Goal: Task Accomplishment & Management: Complete application form

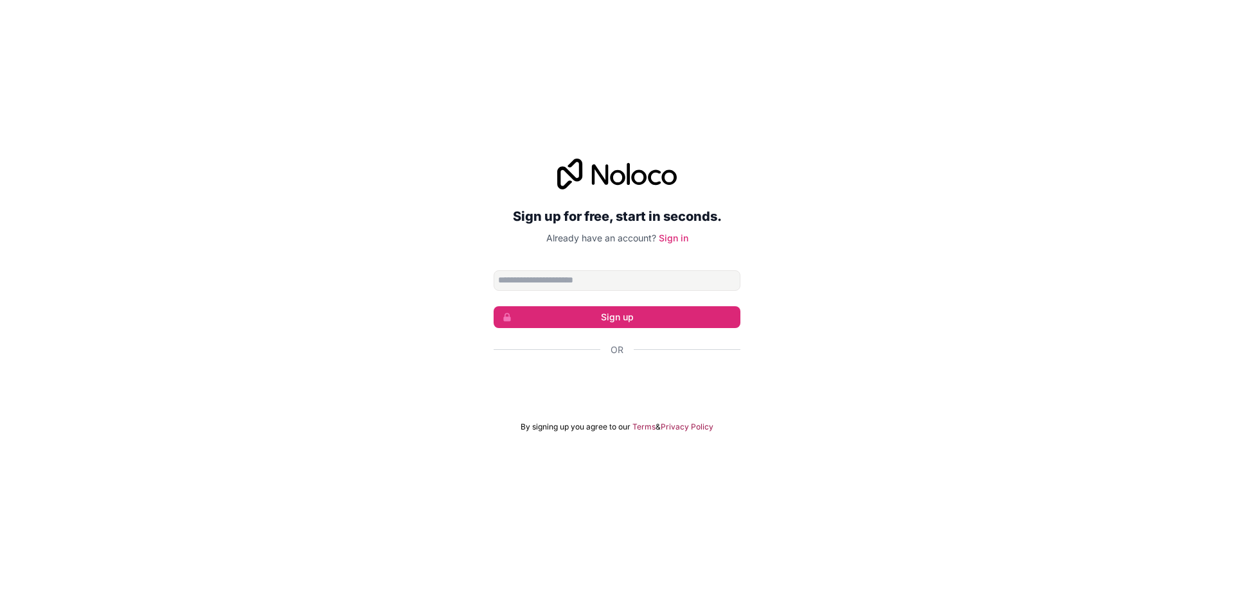
click at [600, 276] on input "Email address" at bounding box center [616, 281] width 247 height 21
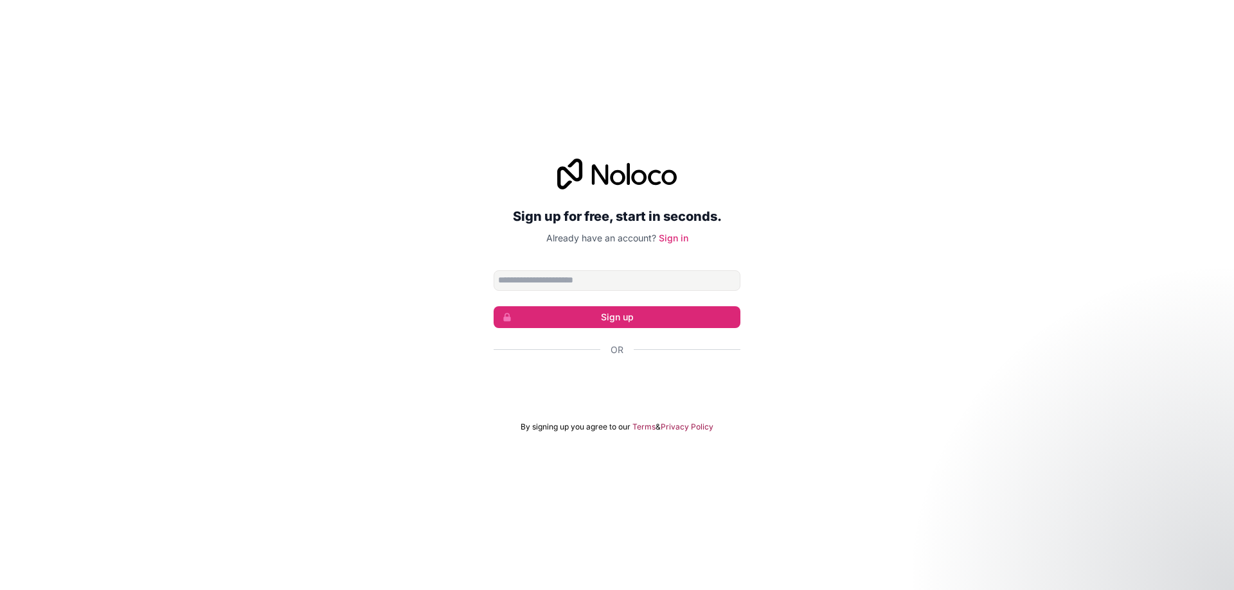
click at [634, 405] on form "Sign up Or By signing up you agree to our Terms & Privacy Policy" at bounding box center [616, 352] width 247 height 162
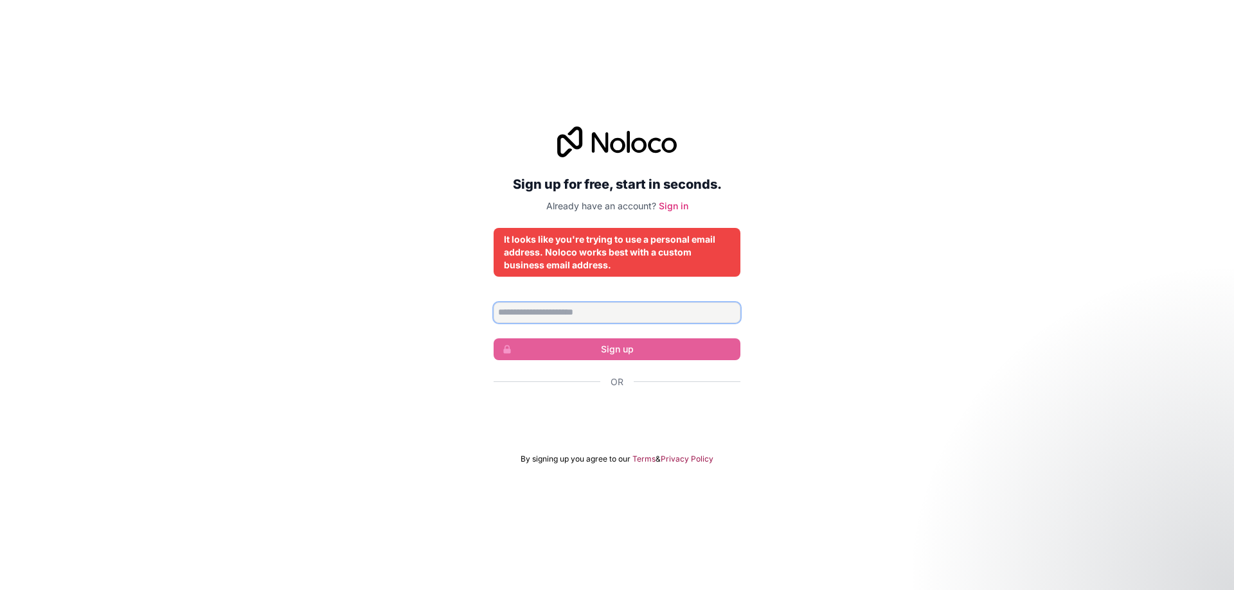
click at [572, 318] on input "Email address" at bounding box center [616, 313] width 247 height 21
type input "**********"
click at [650, 310] on input "**********" at bounding box center [616, 313] width 247 height 21
click at [591, 306] on input "**********" at bounding box center [616, 313] width 247 height 21
click at [639, 328] on form "**********" at bounding box center [616, 384] width 247 height 162
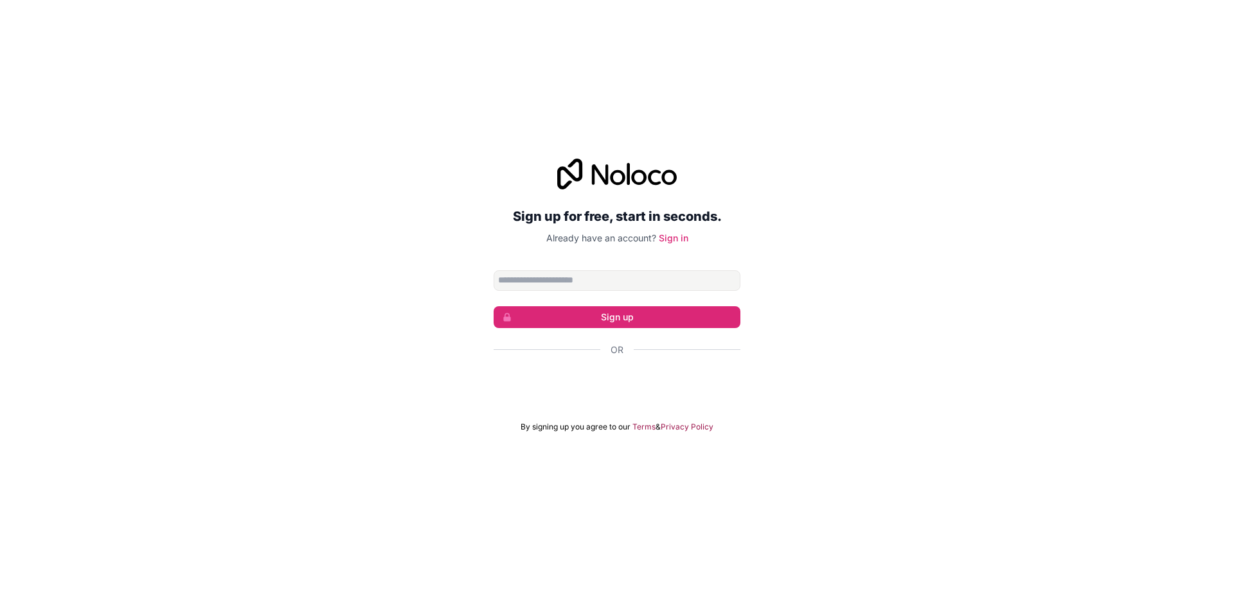
click at [590, 282] on input "Email address" at bounding box center [616, 281] width 247 height 21
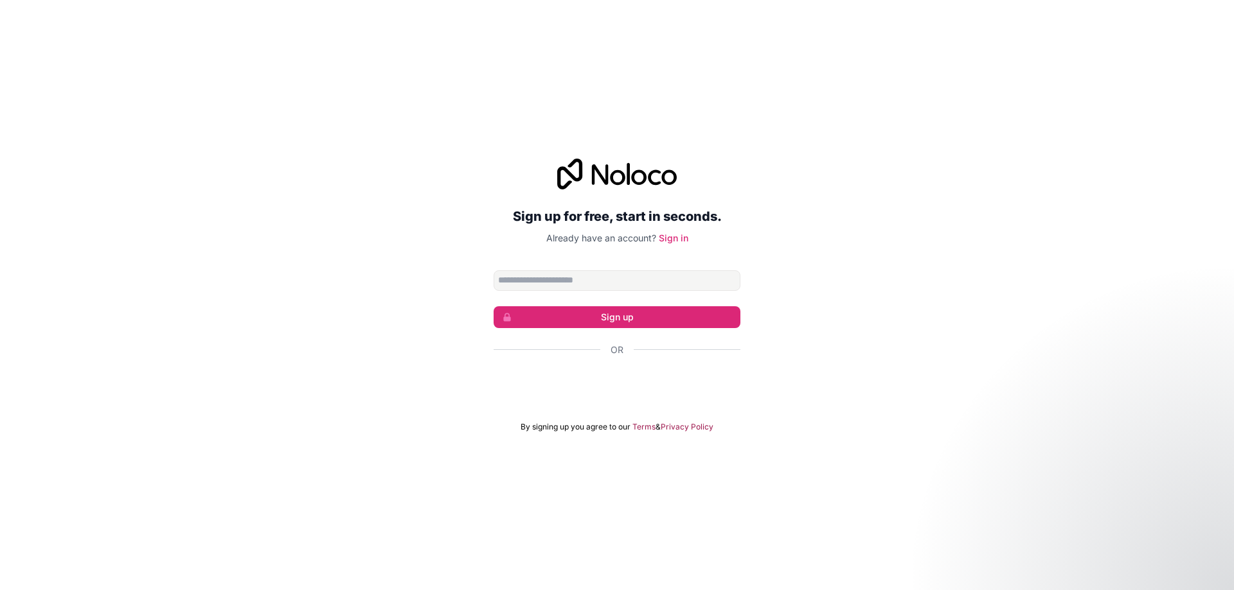
type input "**********"
click at [600, 323] on button "Sign up" at bounding box center [616, 317] width 247 height 22
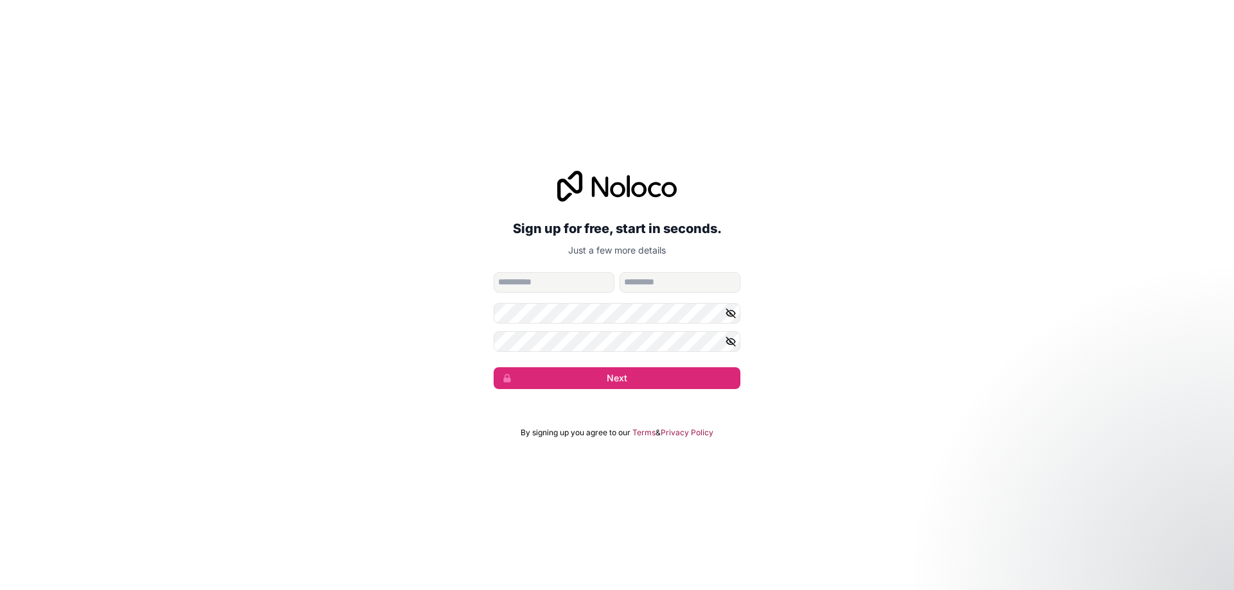
click at [554, 285] on input "given-name" at bounding box center [553, 282] width 121 height 21
type input "*****"
type input "********"
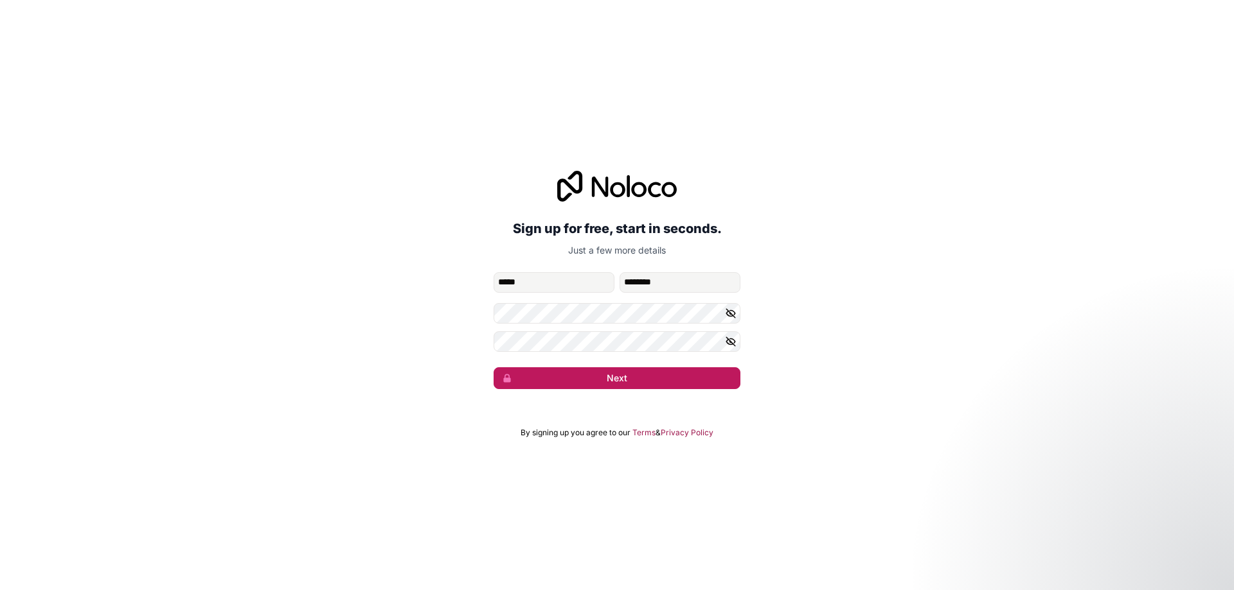
click at [637, 378] on button "Next" at bounding box center [616, 379] width 247 height 22
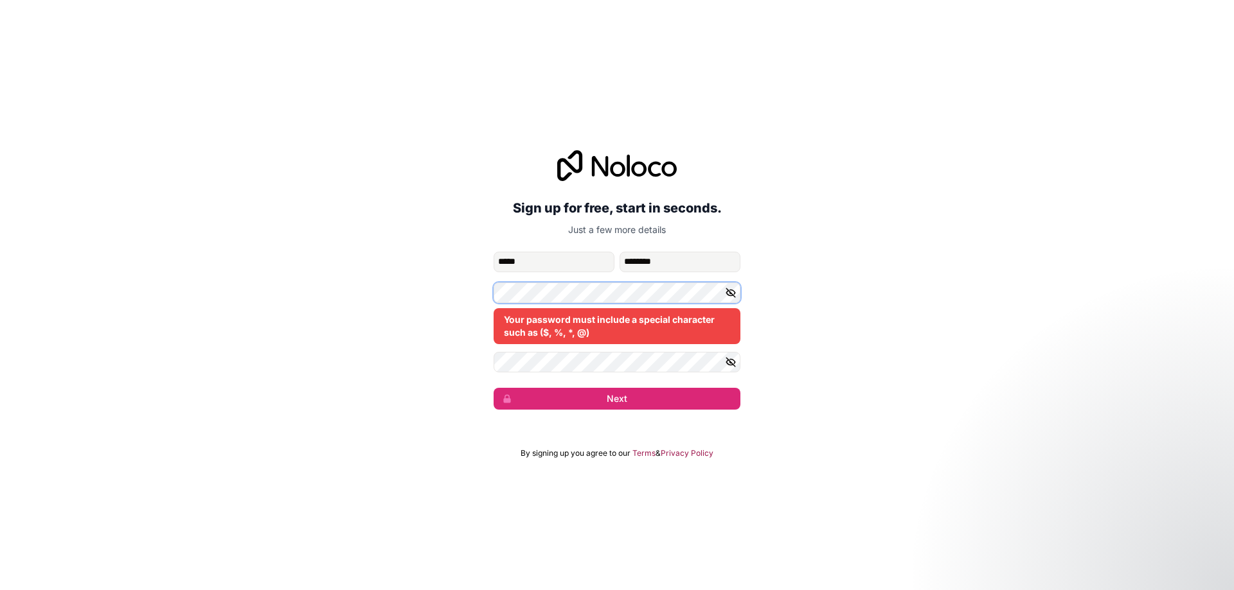
click at [443, 288] on div "**********" at bounding box center [617, 280] width 1234 height 296
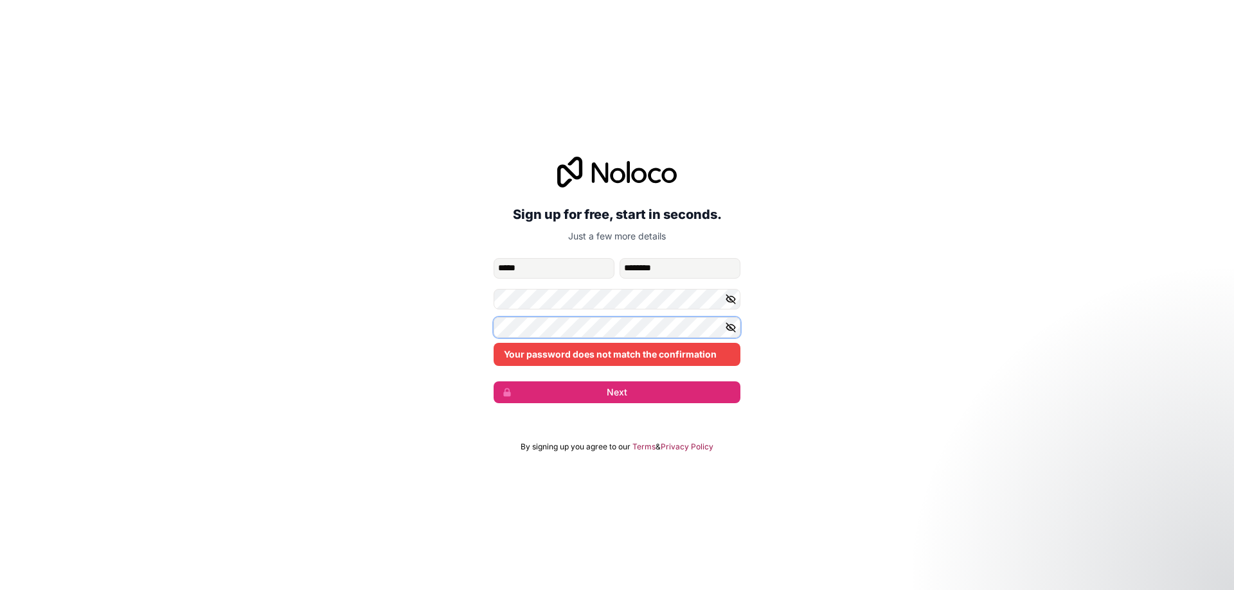
click at [448, 326] on div "**********" at bounding box center [617, 280] width 1234 height 283
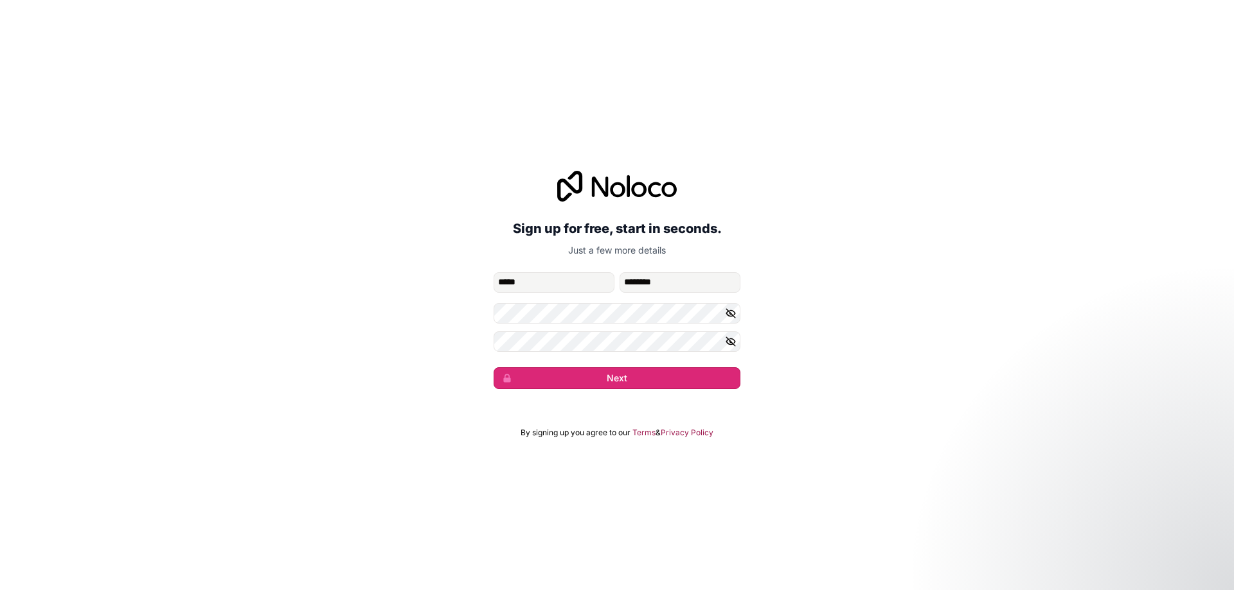
click at [591, 368] on button "Next" at bounding box center [616, 379] width 247 height 22
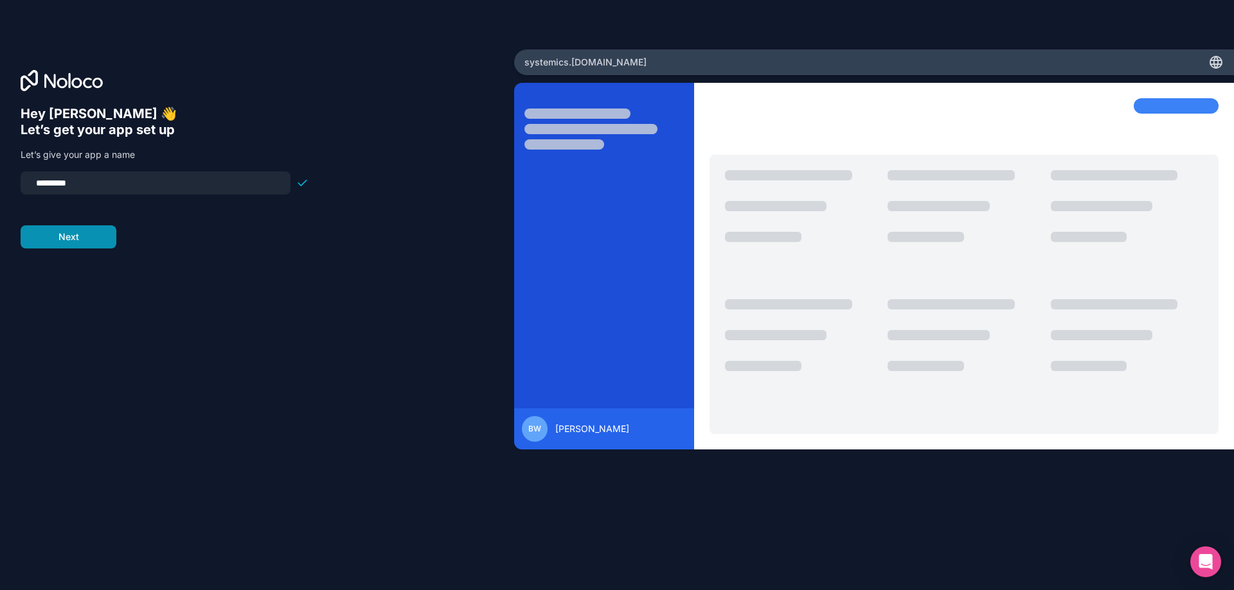
click at [100, 237] on button "Next" at bounding box center [69, 237] width 96 height 23
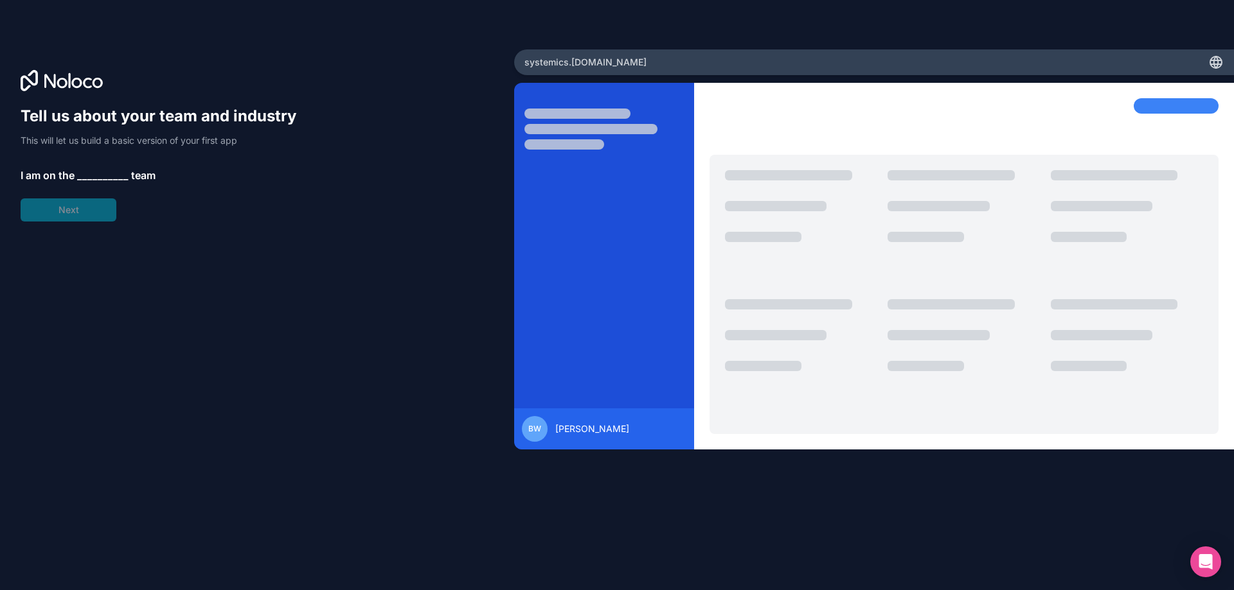
click at [109, 168] on span "__________" at bounding box center [102, 175] width 51 height 15
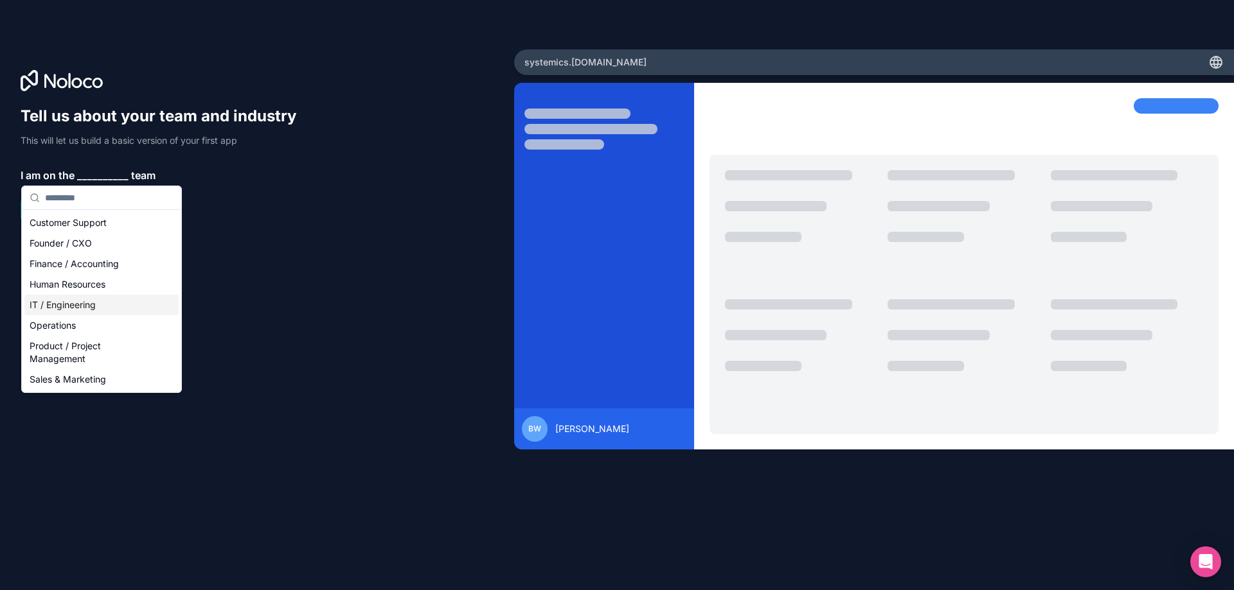
click at [99, 303] on div "IT / Engineering" at bounding box center [101, 305] width 154 height 21
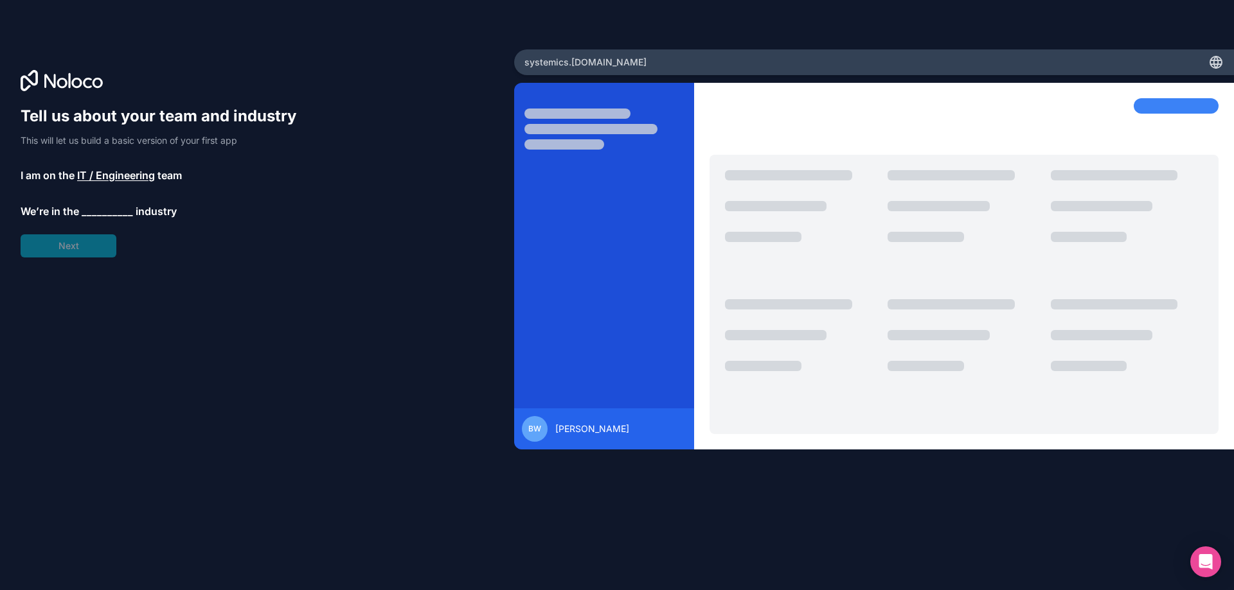
click at [103, 209] on span "__________" at bounding box center [107, 211] width 51 height 15
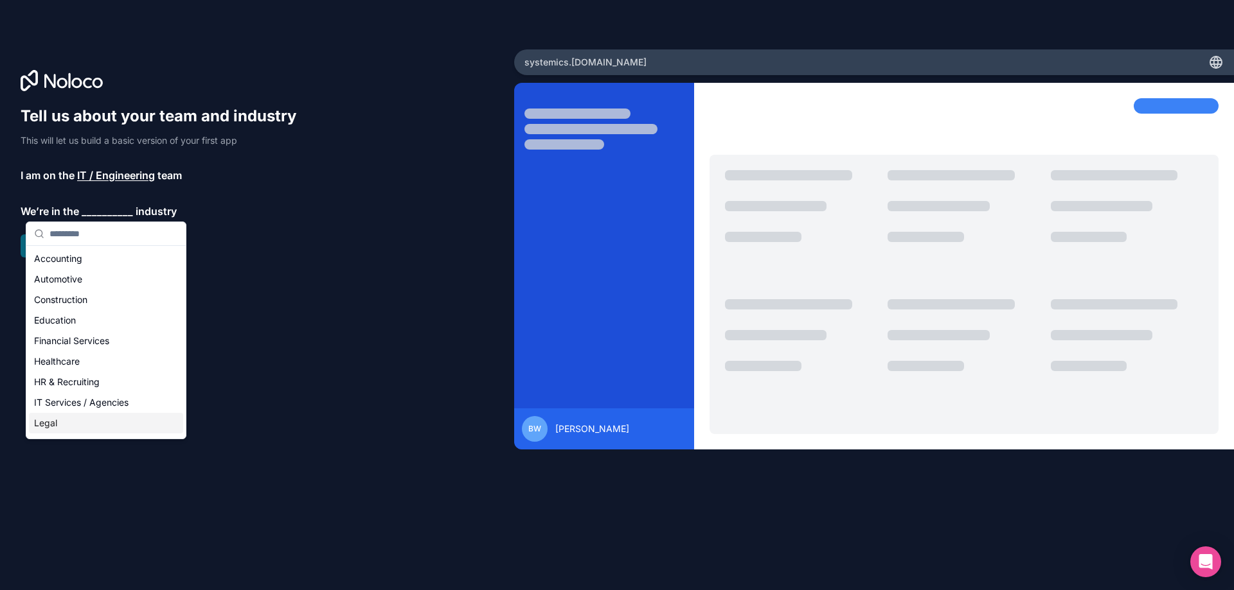
click at [57, 419] on div "Legal" at bounding box center [106, 423] width 154 height 21
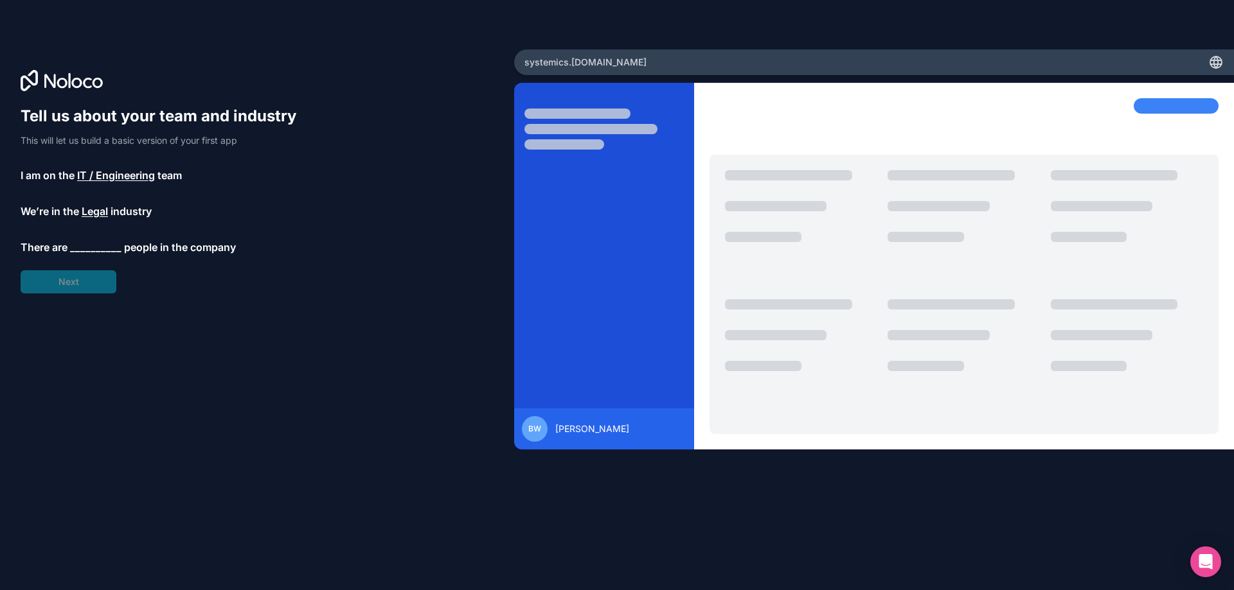
click at [89, 251] on span "__________" at bounding box center [95, 247] width 51 height 15
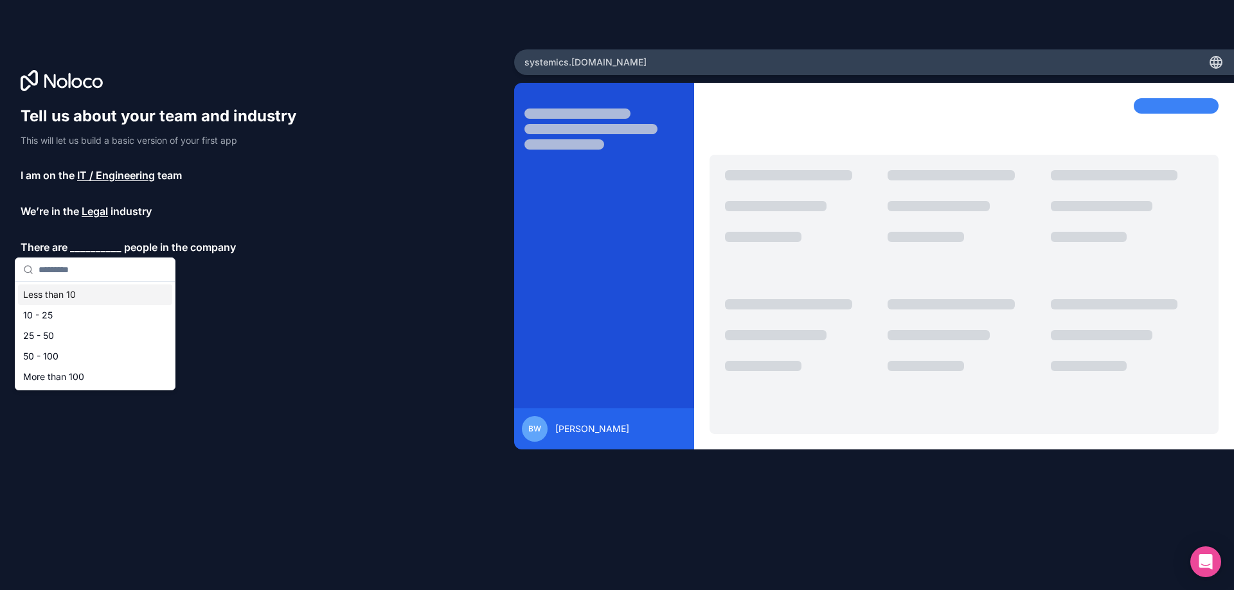
click at [69, 297] on div "Less than 10" at bounding box center [95, 295] width 154 height 21
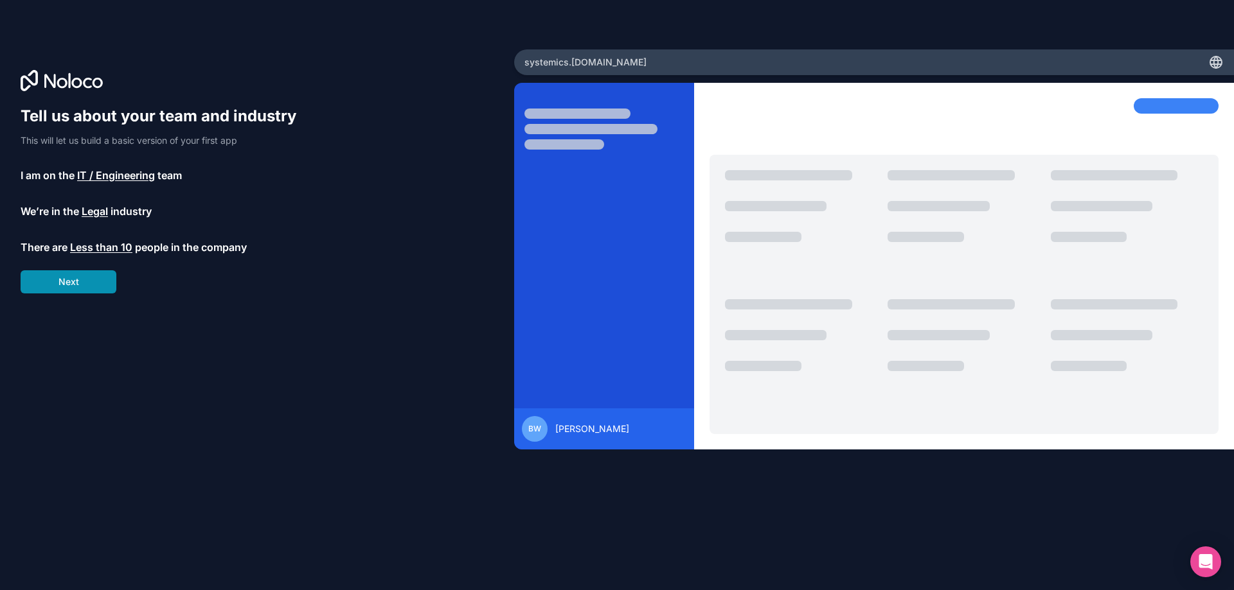
click at [73, 285] on button "Next" at bounding box center [69, 282] width 96 height 23
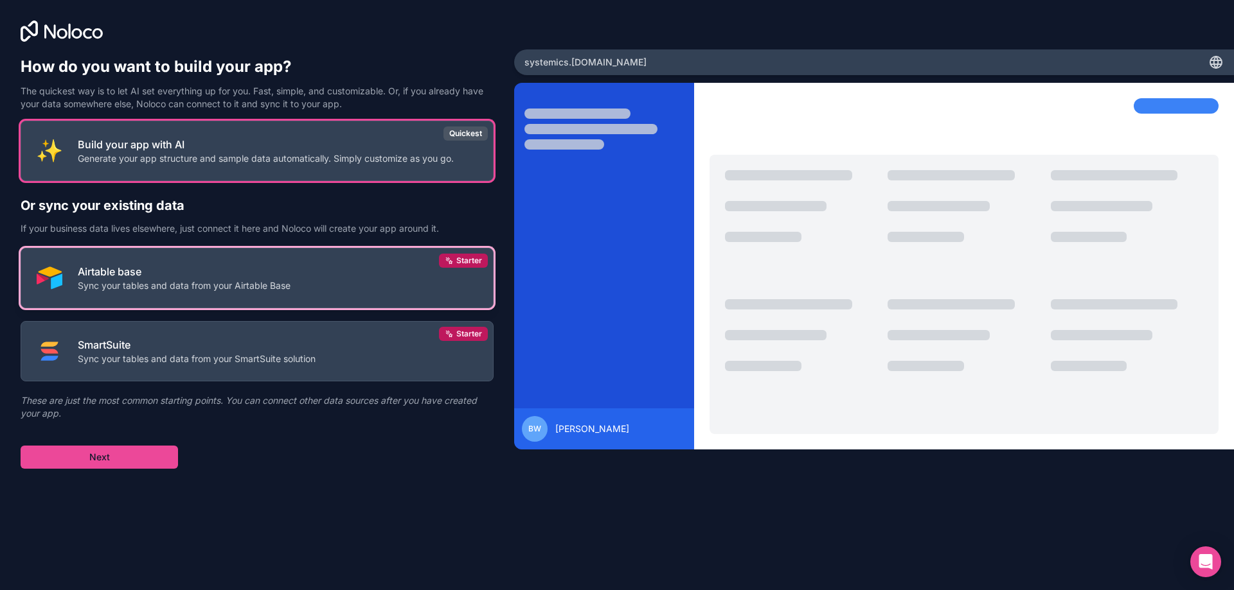
click at [248, 288] on p "Sync your tables and data from your Airtable Base" at bounding box center [184, 285] width 213 height 13
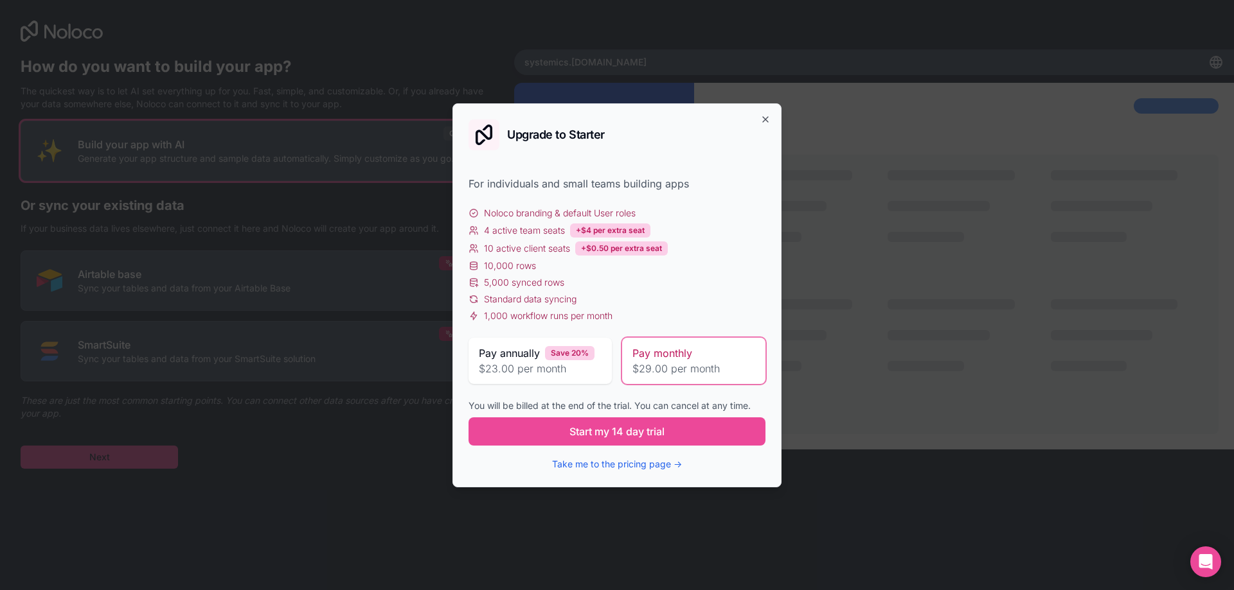
click at [765, 125] on div "Upgrade to Starter For individuals and small teams building apps Noloco brandin…" at bounding box center [616, 295] width 329 height 384
click at [761, 114] on icon "button" at bounding box center [765, 119] width 10 height 10
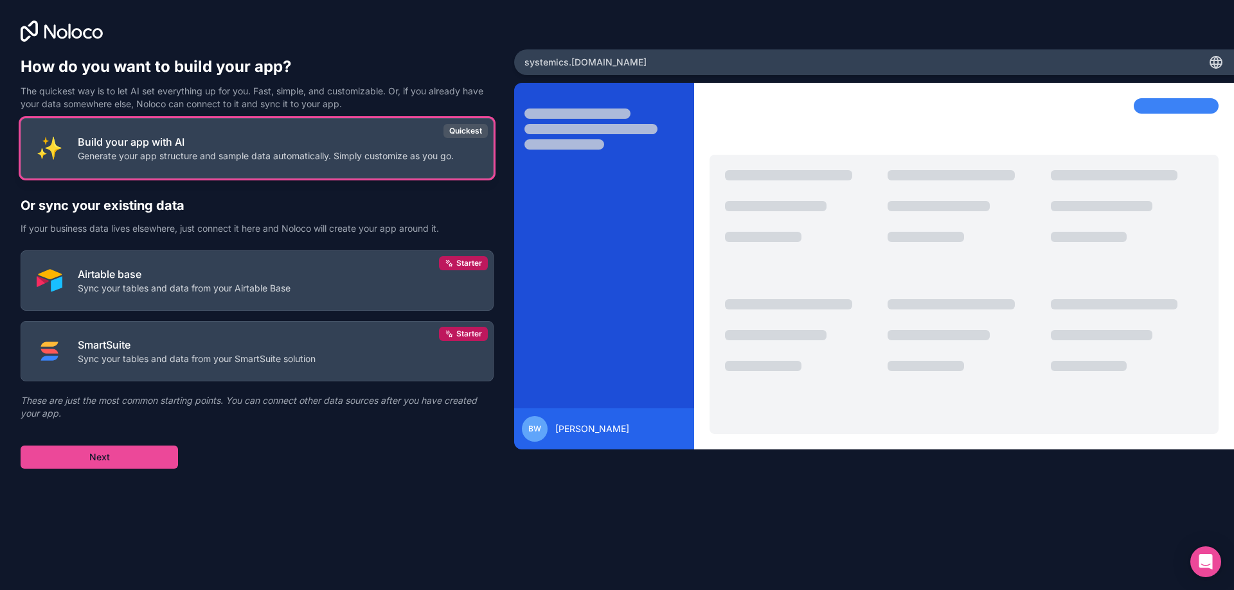
click at [244, 143] on p "Build your app with AI" at bounding box center [266, 141] width 376 height 15
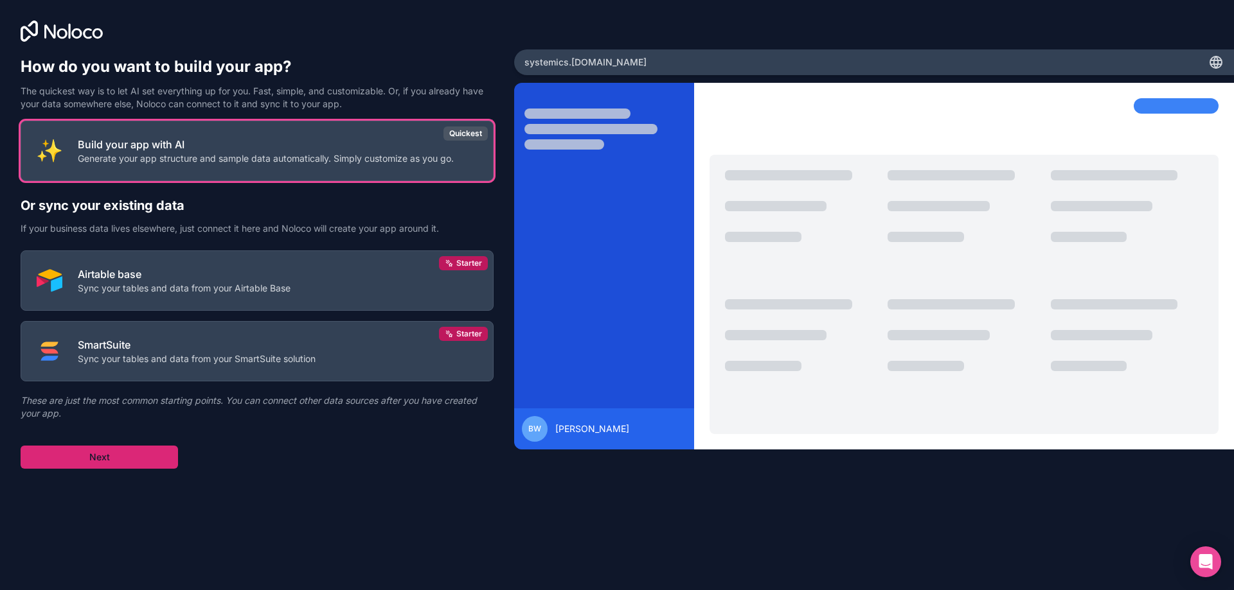
click at [136, 456] on button "Next" at bounding box center [99, 457] width 157 height 23
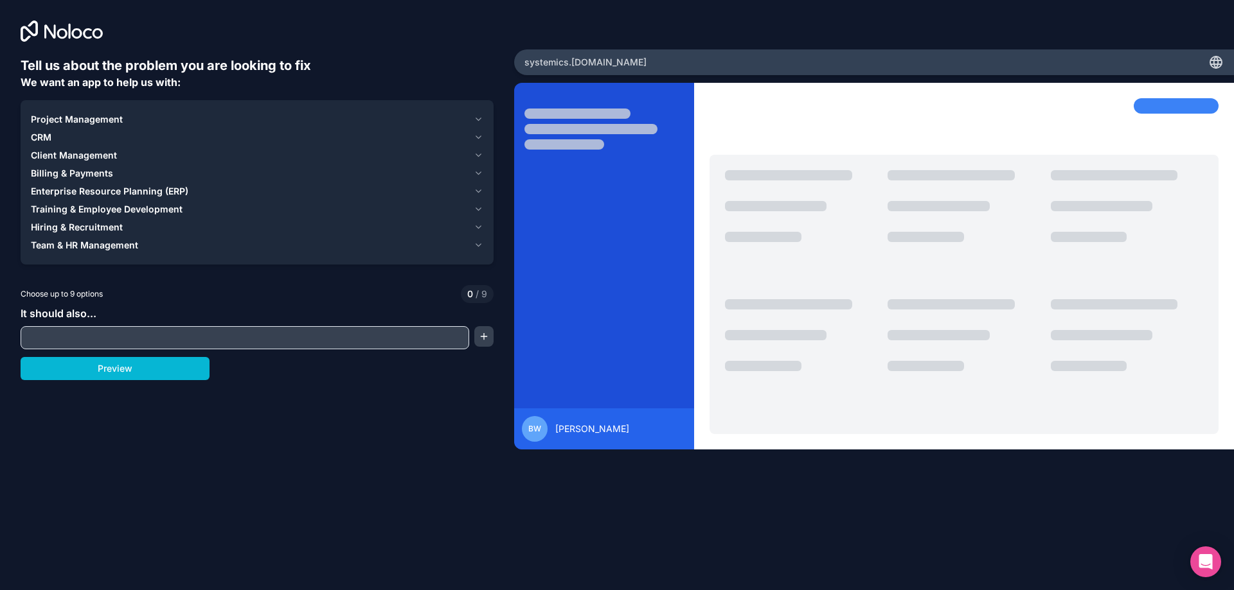
click at [141, 335] on input "text" at bounding box center [245, 338] width 442 height 18
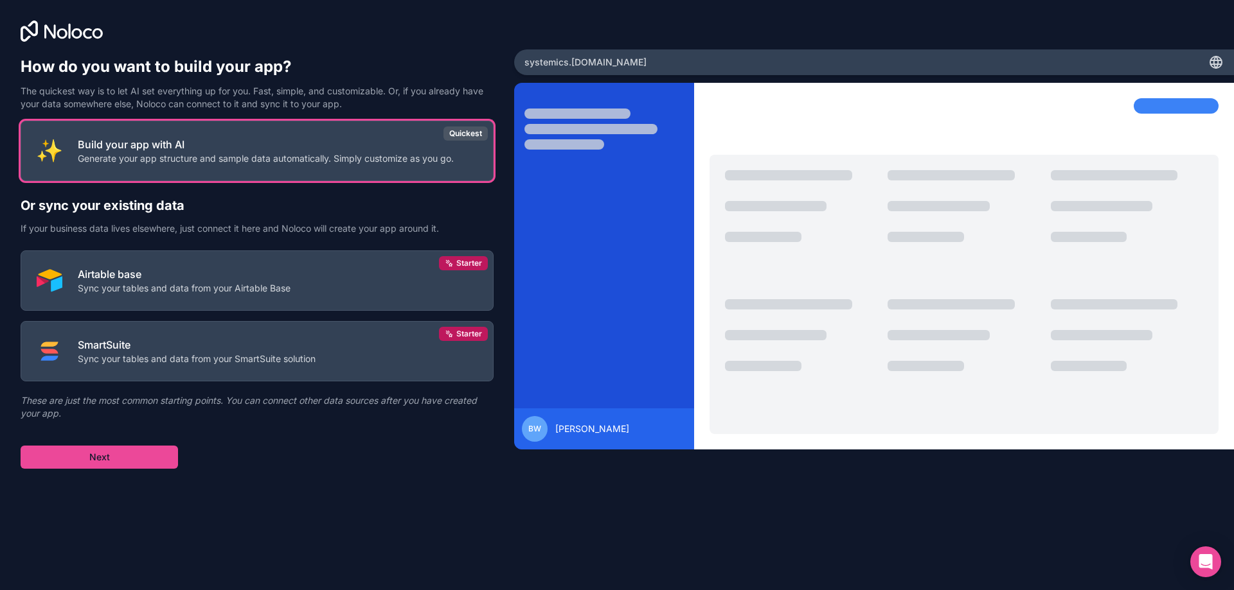
click at [259, 314] on div "Build your app with AI Generate your app structure and sample data automaticall…" at bounding box center [257, 295] width 473 height 348
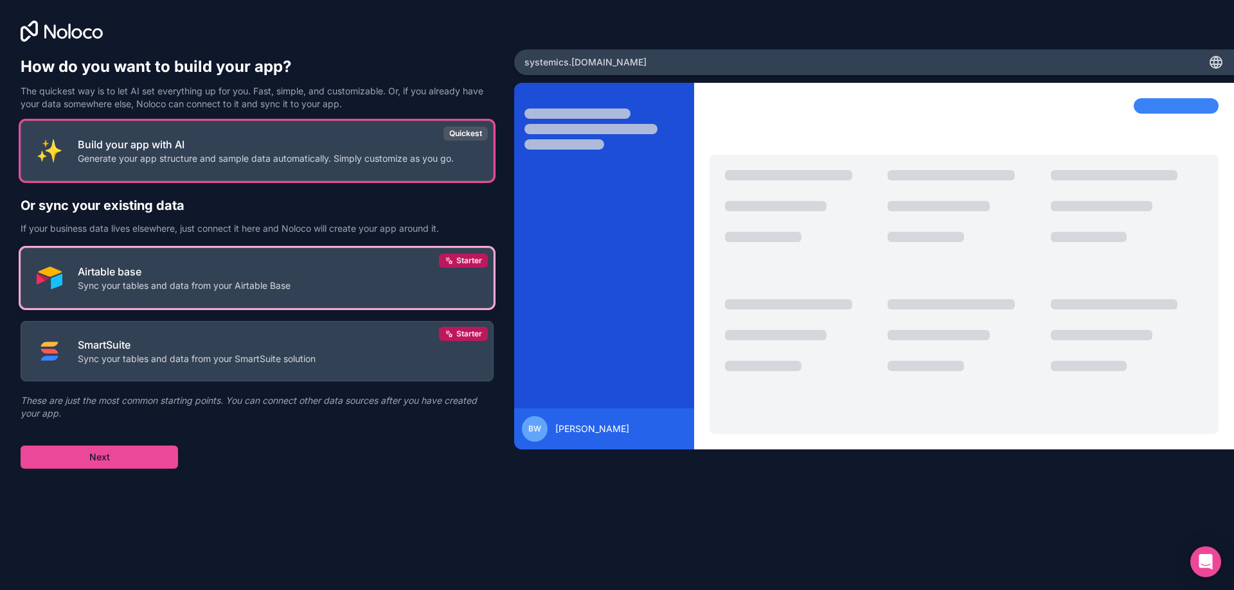
click at [269, 299] on button "Airtable base Sync your tables and data from your Airtable Base Starter" at bounding box center [257, 278] width 473 height 60
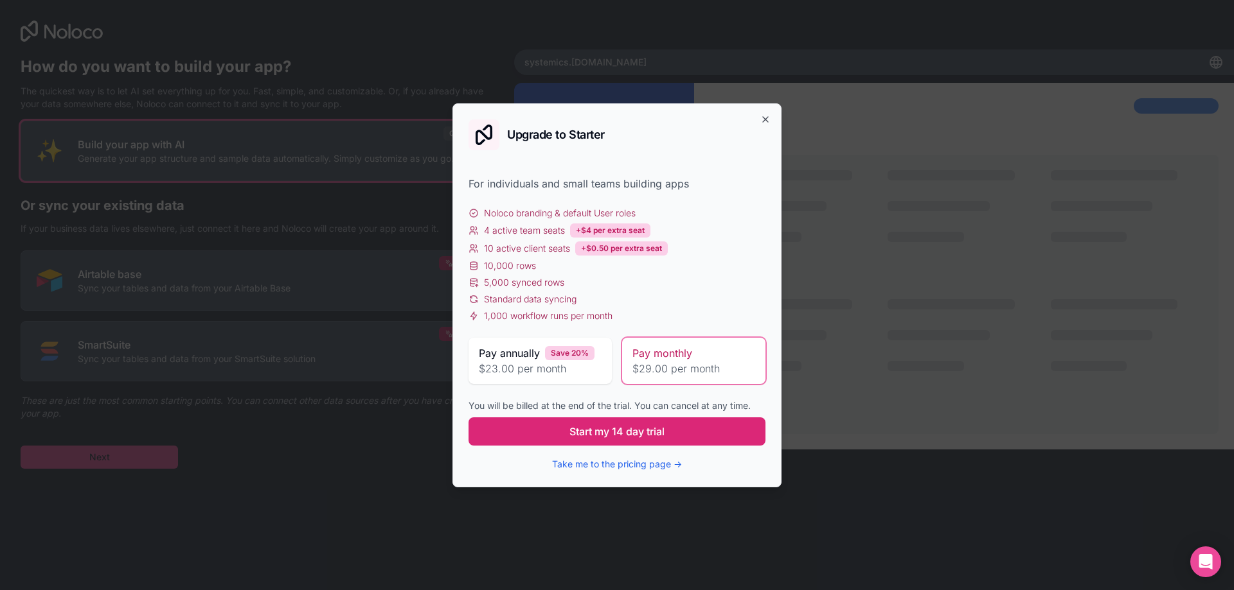
click at [577, 436] on span "Start my 14 day trial" at bounding box center [616, 431] width 95 height 15
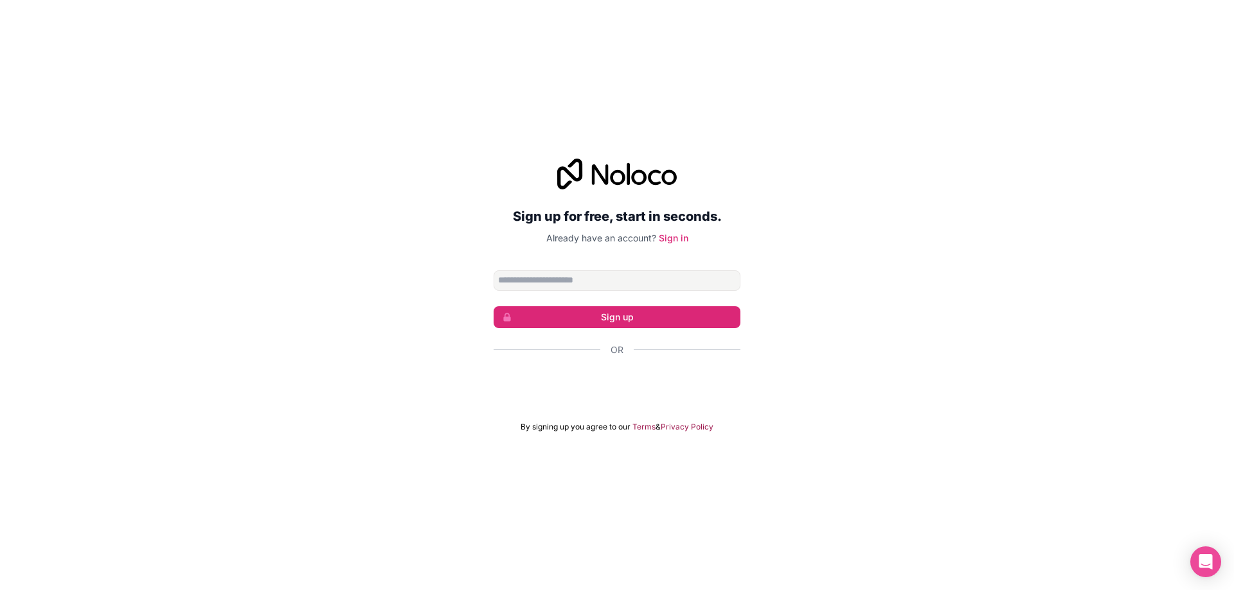
click at [448, 360] on div "Sign up for free, start in seconds. Already have an account? Sign in Sign up Or…" at bounding box center [617, 296] width 1234 height 310
click at [666, 239] on link "Sign in" at bounding box center [674, 238] width 30 height 11
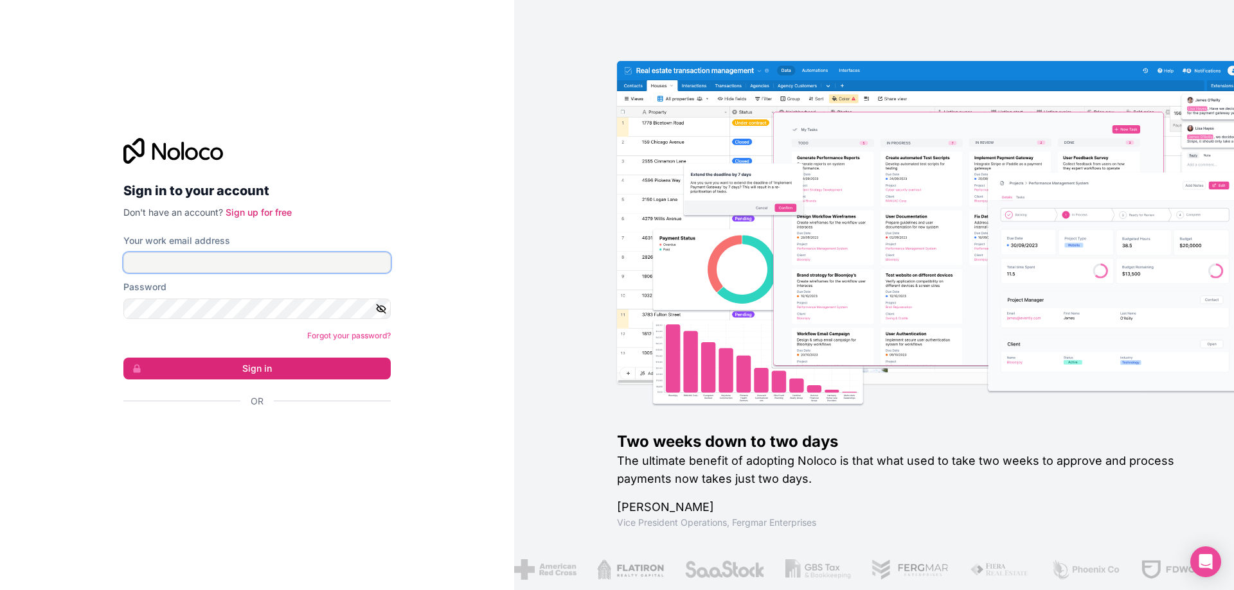
type input "**********"
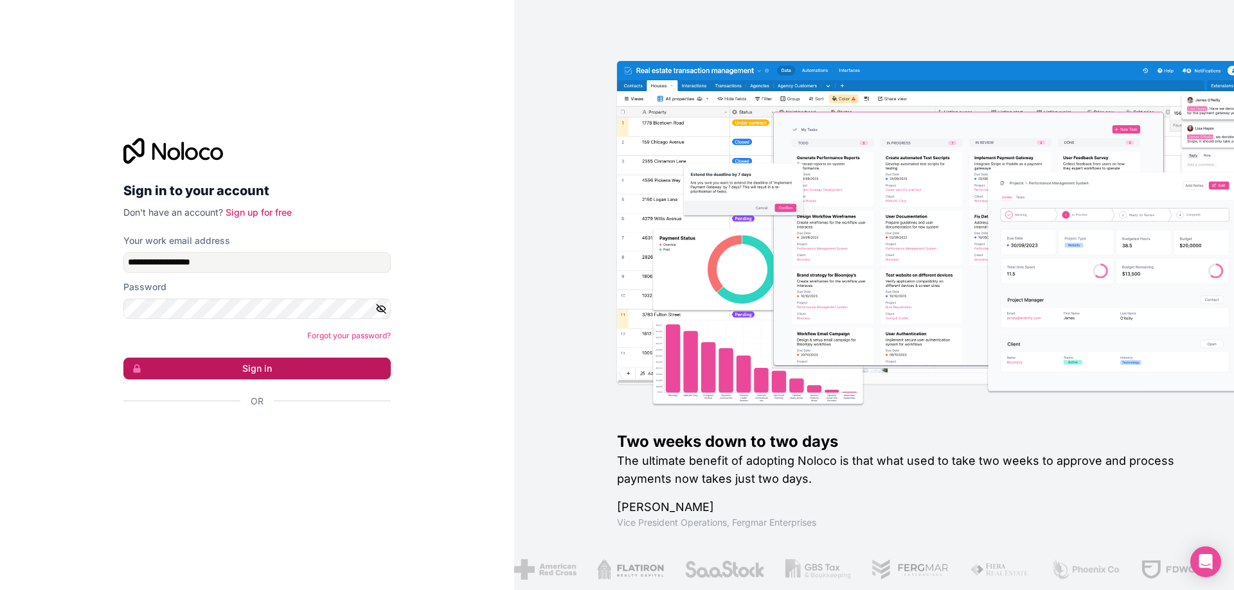
click at [256, 372] on button "Sign in" at bounding box center [256, 369] width 267 height 22
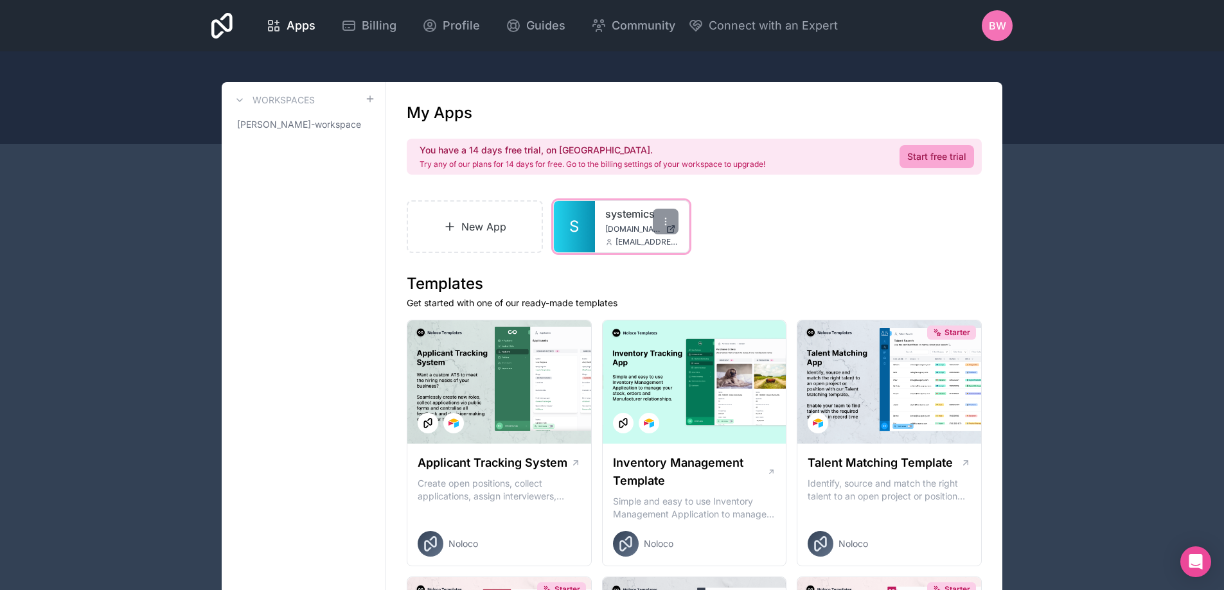
click at [583, 242] on link "S" at bounding box center [574, 226] width 41 height 51
click at [667, 222] on icon at bounding box center [666, 222] width 10 height 10
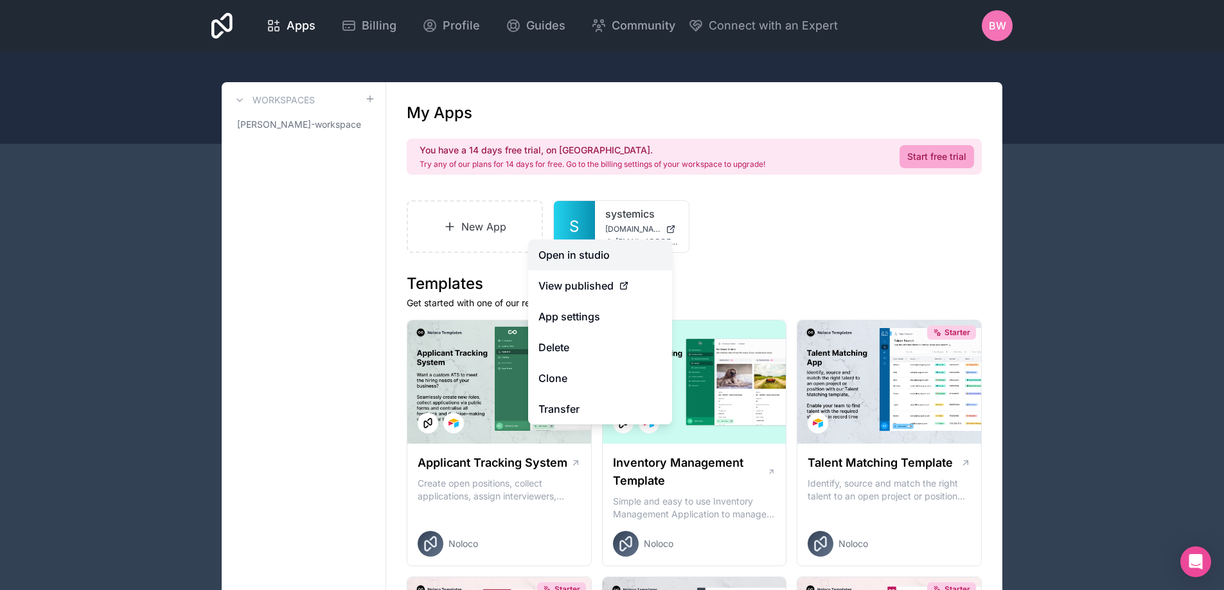
click at [592, 262] on link "Open in studio" at bounding box center [600, 255] width 144 height 31
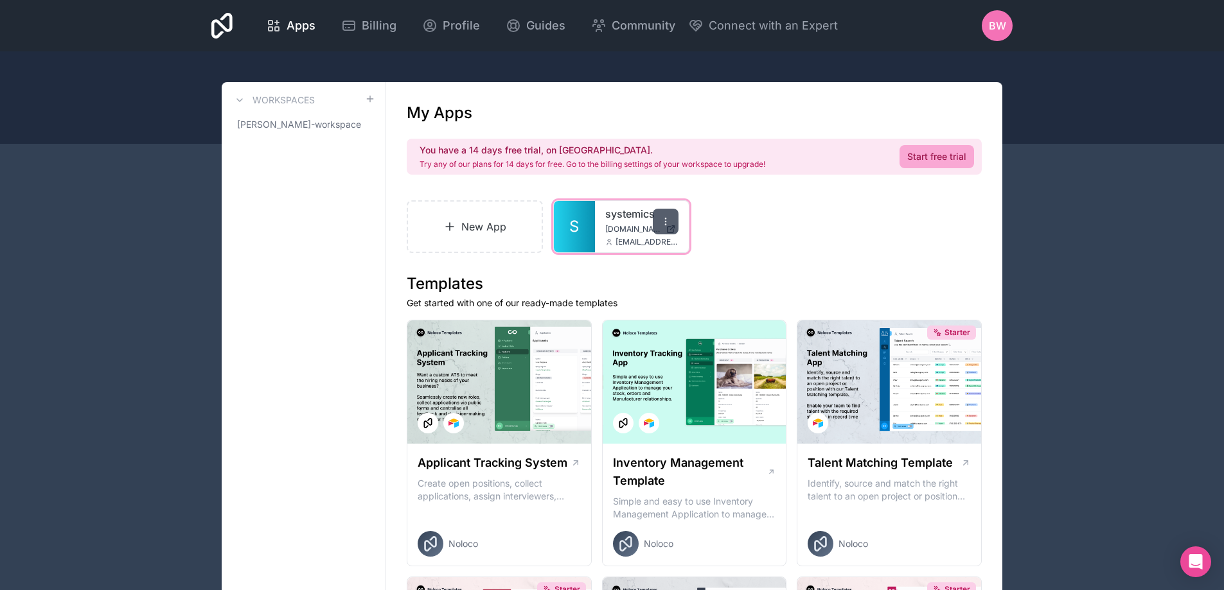
click at [666, 220] on icon at bounding box center [666, 222] width 10 height 10
click at [935, 161] on link "Start free trial" at bounding box center [937, 156] width 75 height 23
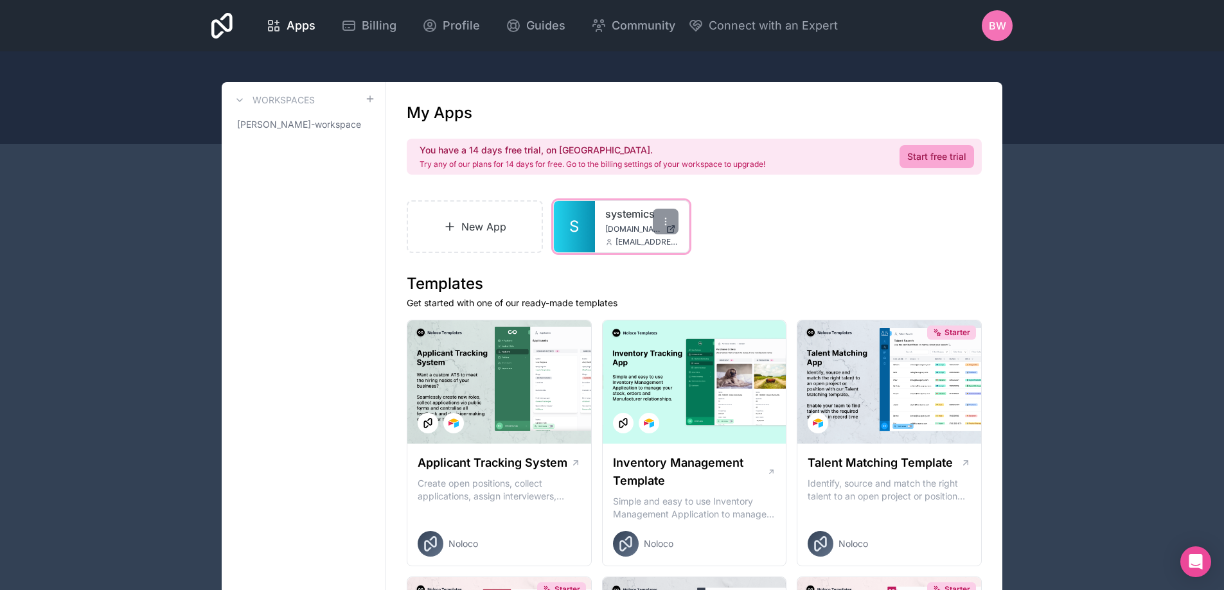
click at [605, 222] on div "systemics [DOMAIN_NAME] [EMAIL_ADDRESS][DOMAIN_NAME]" at bounding box center [642, 226] width 94 height 51
click at [656, 222] on div at bounding box center [666, 222] width 26 height 26
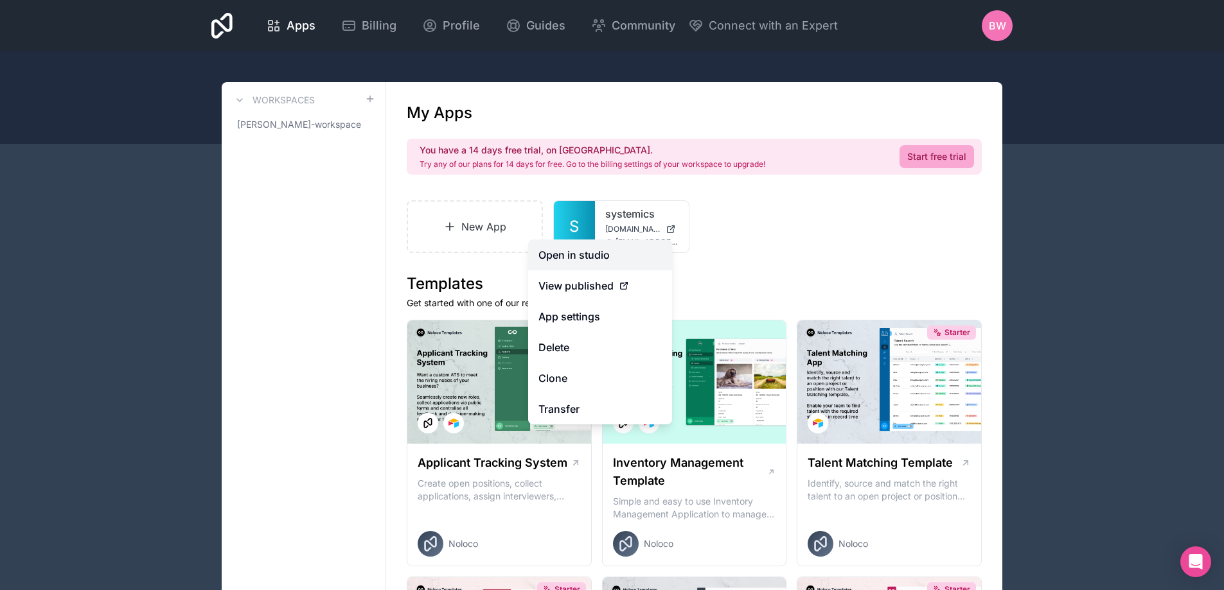
click at [594, 259] on link "Open in studio" at bounding box center [600, 255] width 144 height 31
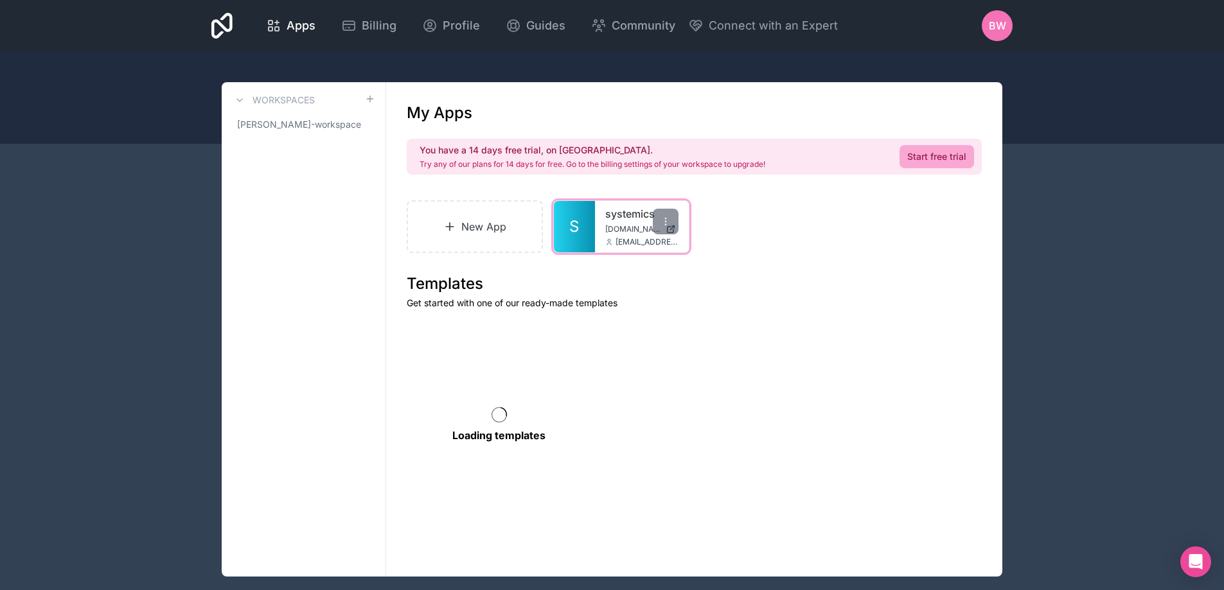
click at [610, 248] on div "systemics [DOMAIN_NAME] [EMAIL_ADDRESS][DOMAIN_NAME]" at bounding box center [642, 226] width 94 height 51
click at [609, 248] on div "systemics [DOMAIN_NAME] [EMAIL_ADDRESS][DOMAIN_NAME]" at bounding box center [642, 226] width 94 height 51
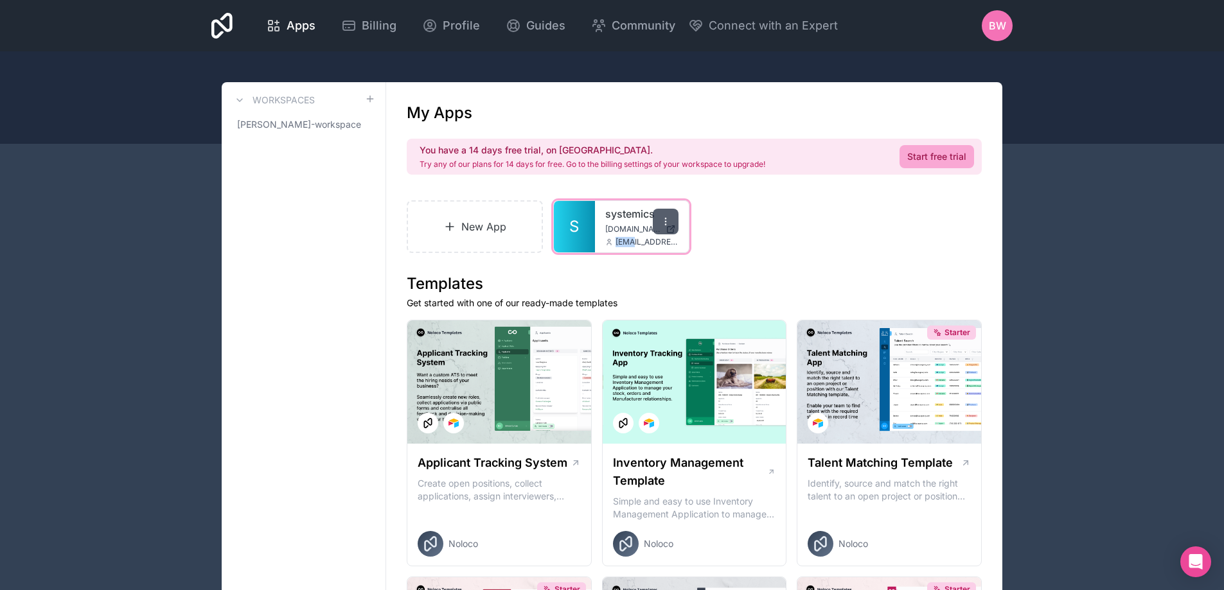
click at [670, 222] on icon at bounding box center [666, 222] width 10 height 10
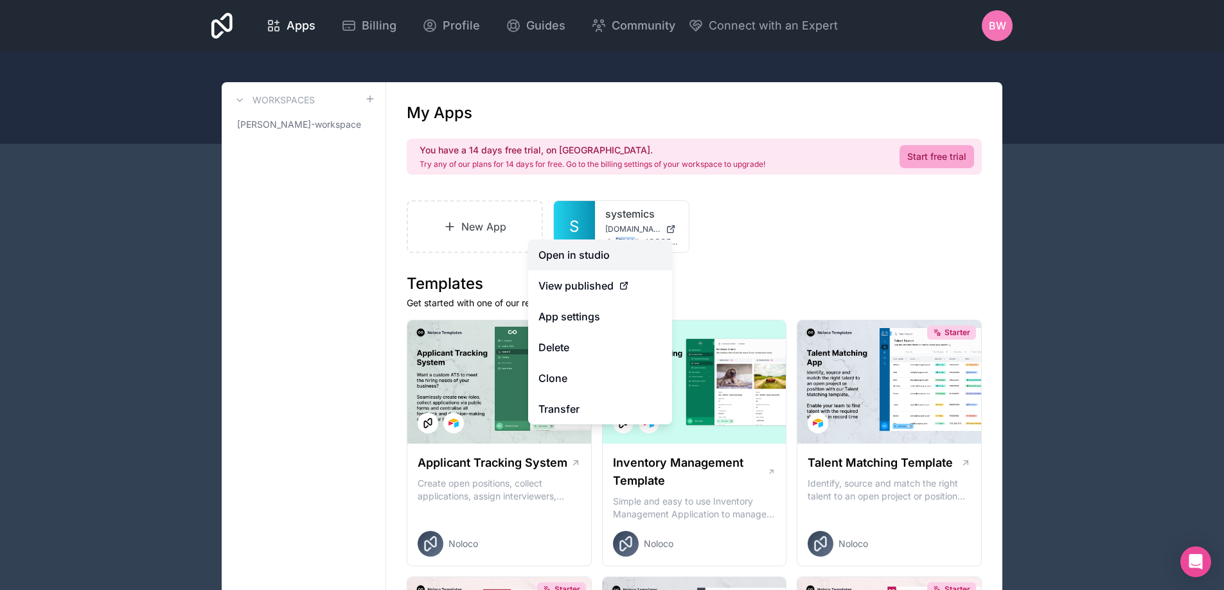
click at [585, 266] on link "Open in studio" at bounding box center [600, 255] width 144 height 31
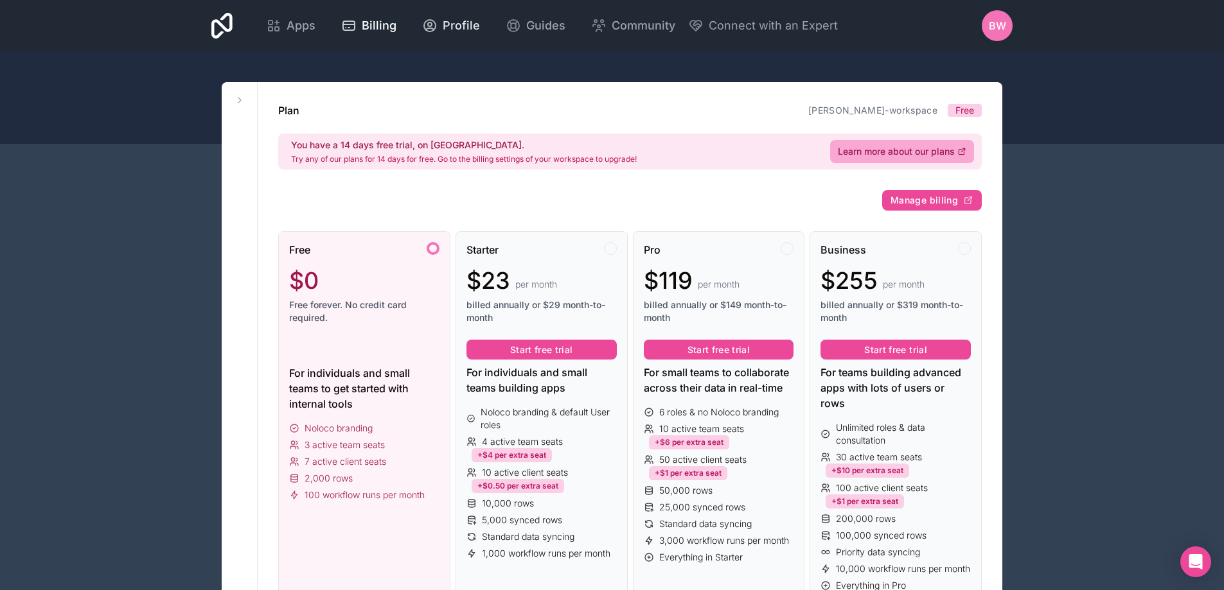
click at [444, 33] on span "Profile" at bounding box center [461, 26] width 37 height 18
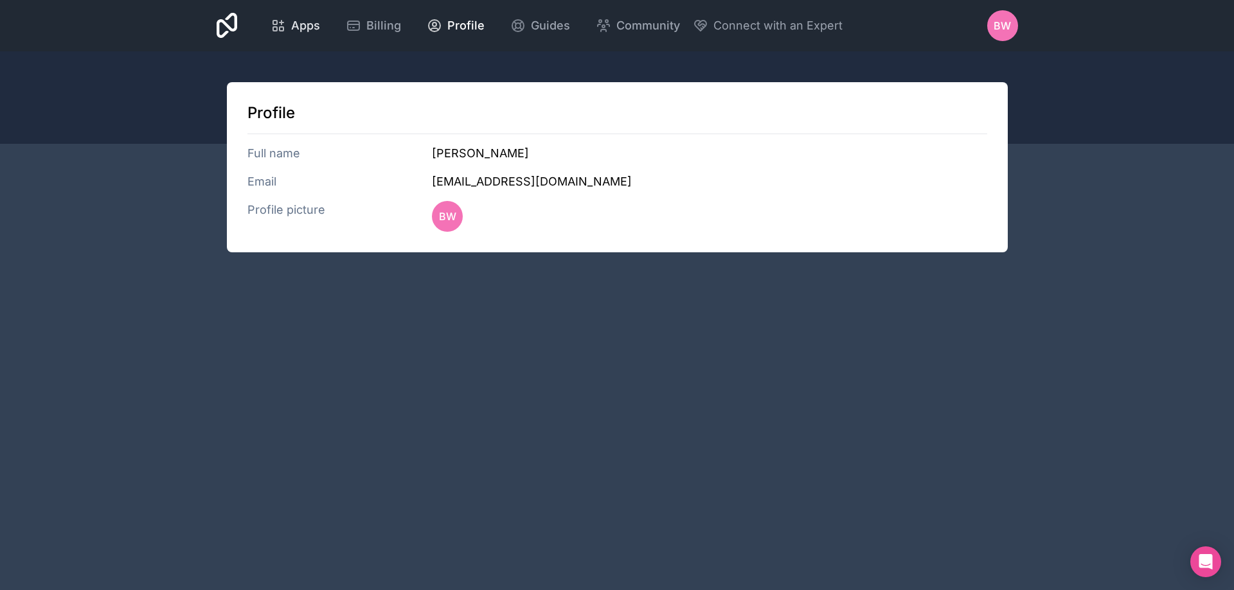
click at [314, 26] on span "Apps" at bounding box center [305, 26] width 29 height 18
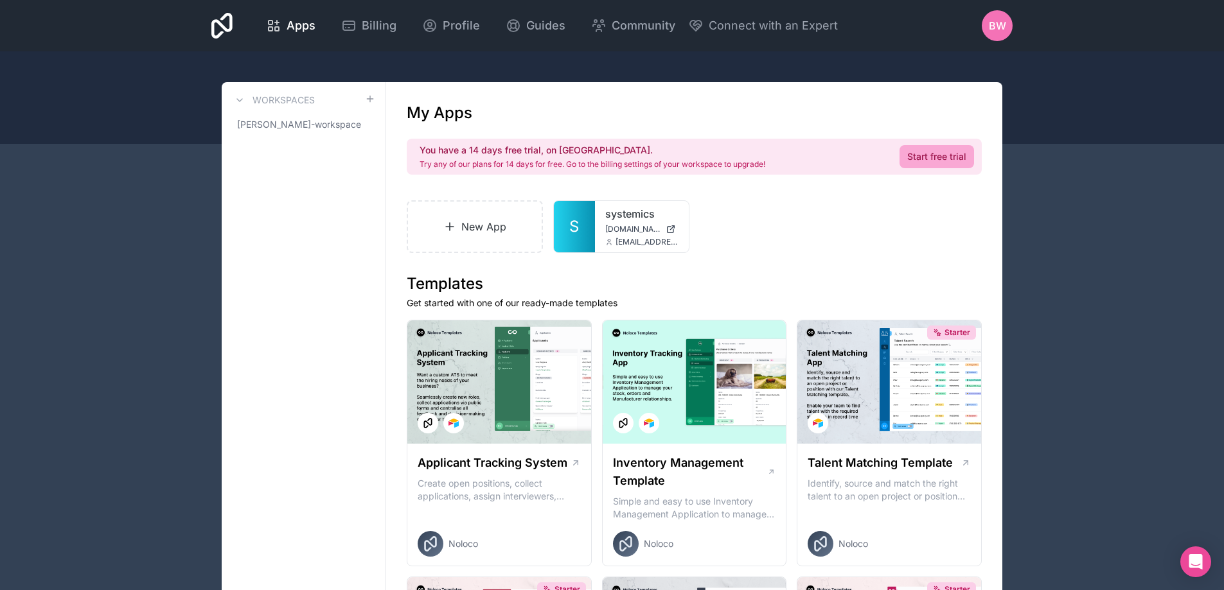
click at [633, 231] on span "[DOMAIN_NAME]" at bounding box center [632, 229] width 55 height 10
click at [671, 226] on div at bounding box center [666, 222] width 26 height 26
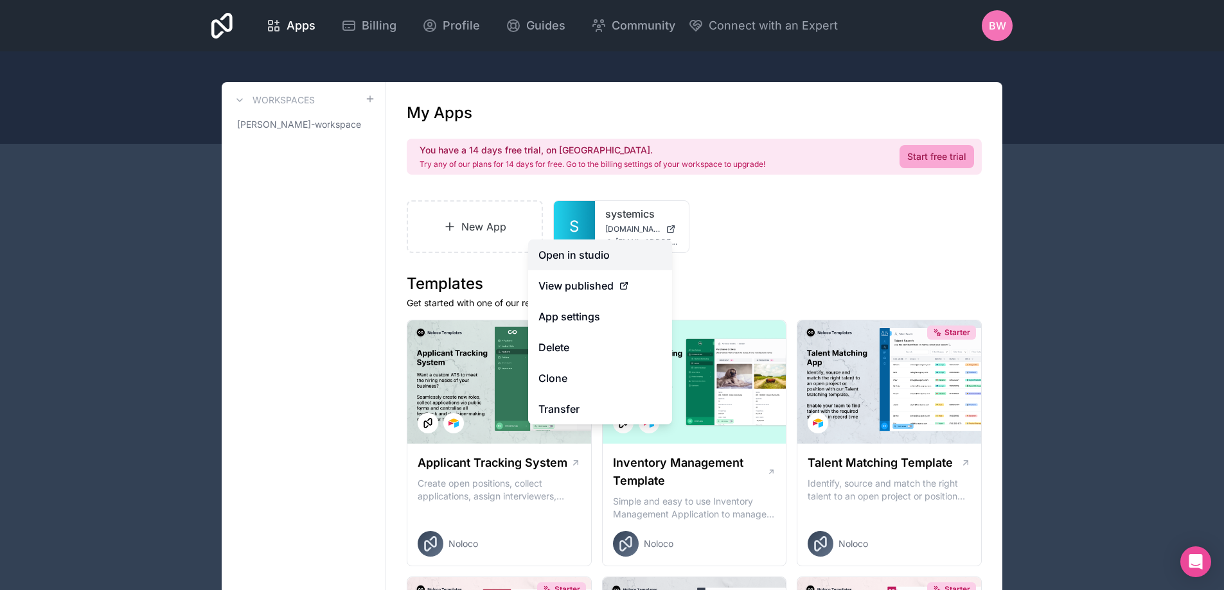
click at [607, 262] on link "Open in studio" at bounding box center [600, 255] width 144 height 31
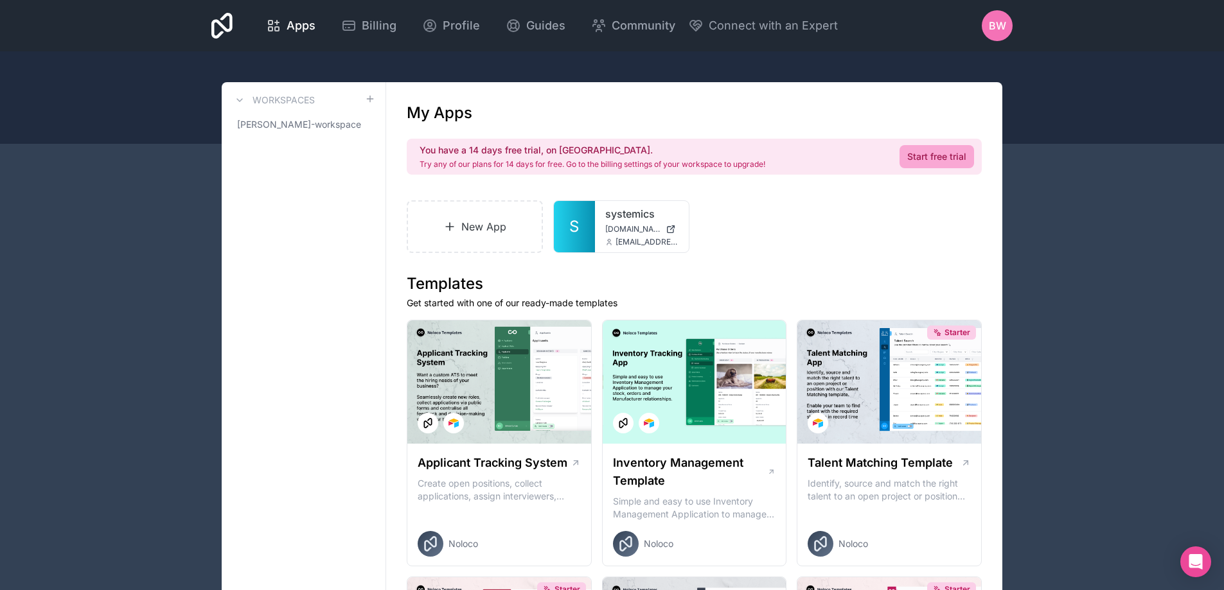
click at [228, 19] on icon at bounding box center [221, 25] width 21 height 31
click at [701, 22] on button "Connect with an Expert" at bounding box center [763, 26] width 150 height 18
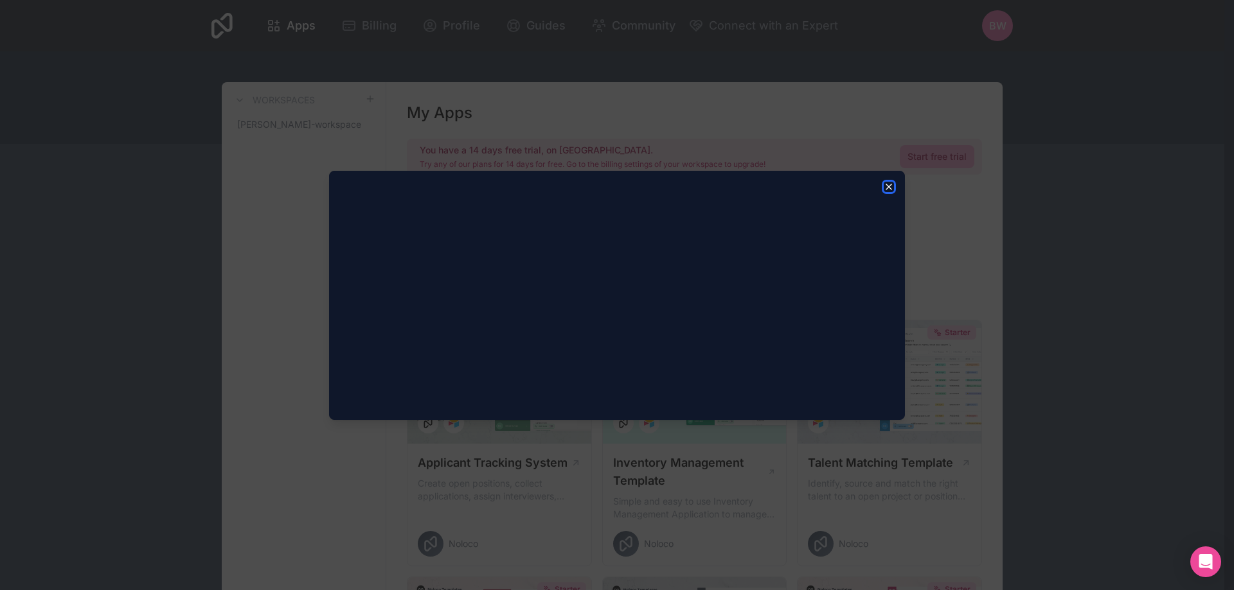
click at [887, 184] on icon "button" at bounding box center [888, 187] width 10 height 10
